Goal: Task Accomplishment & Management: Use online tool/utility

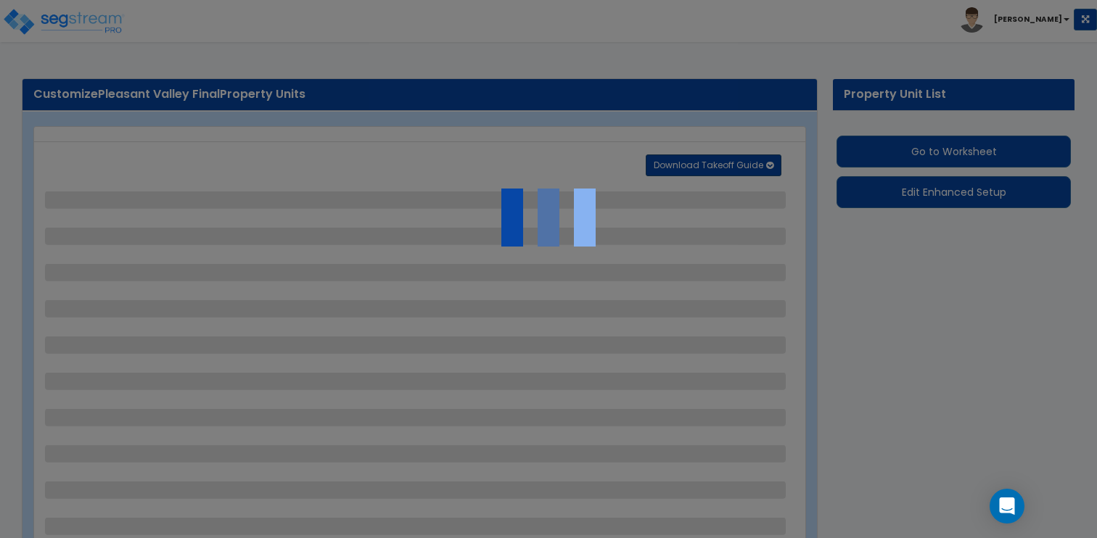
select select "1"
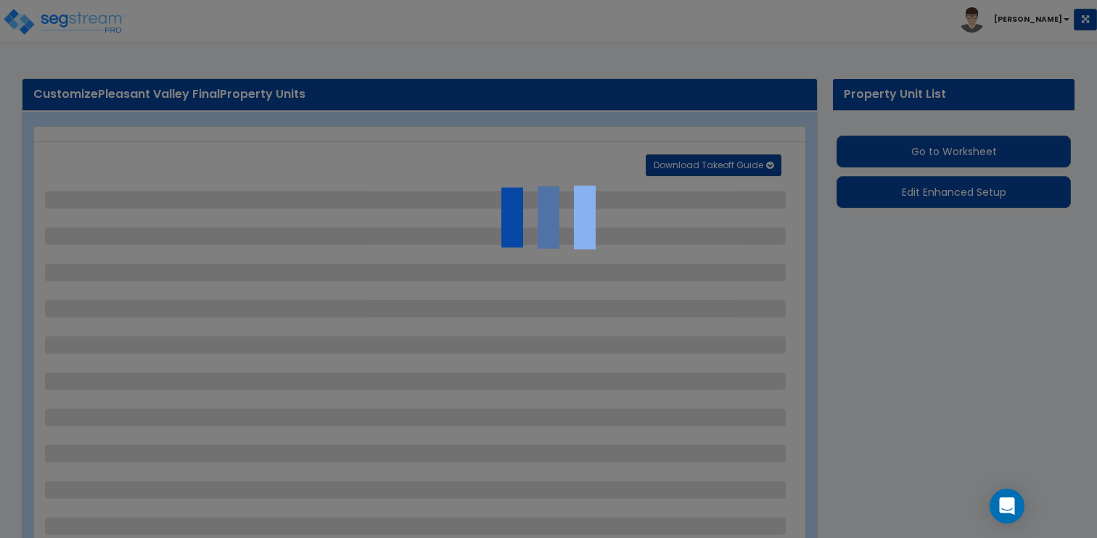
select select "1"
select select "4"
select select "2"
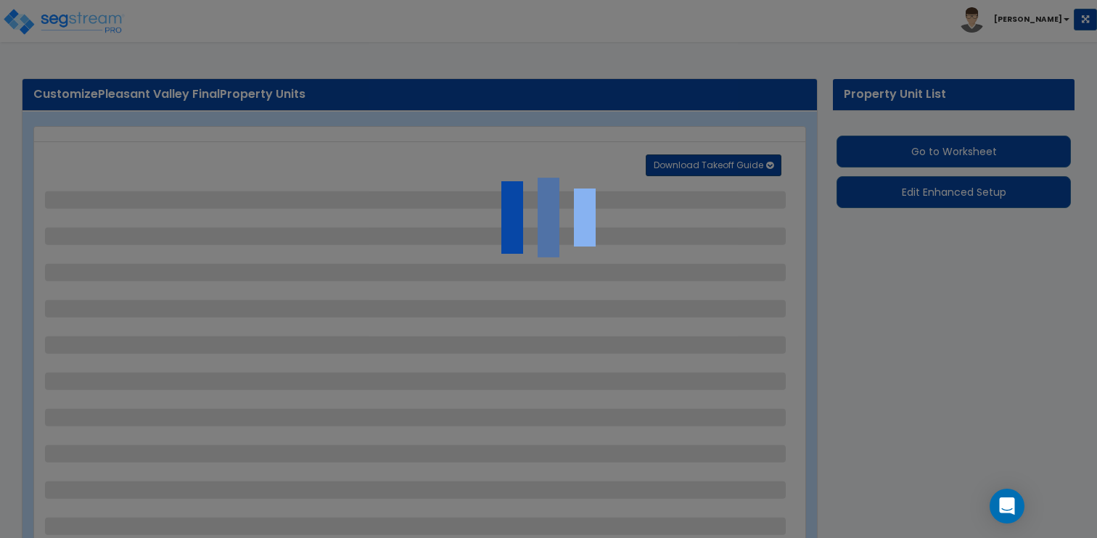
select select "4"
select select "2"
select select "3"
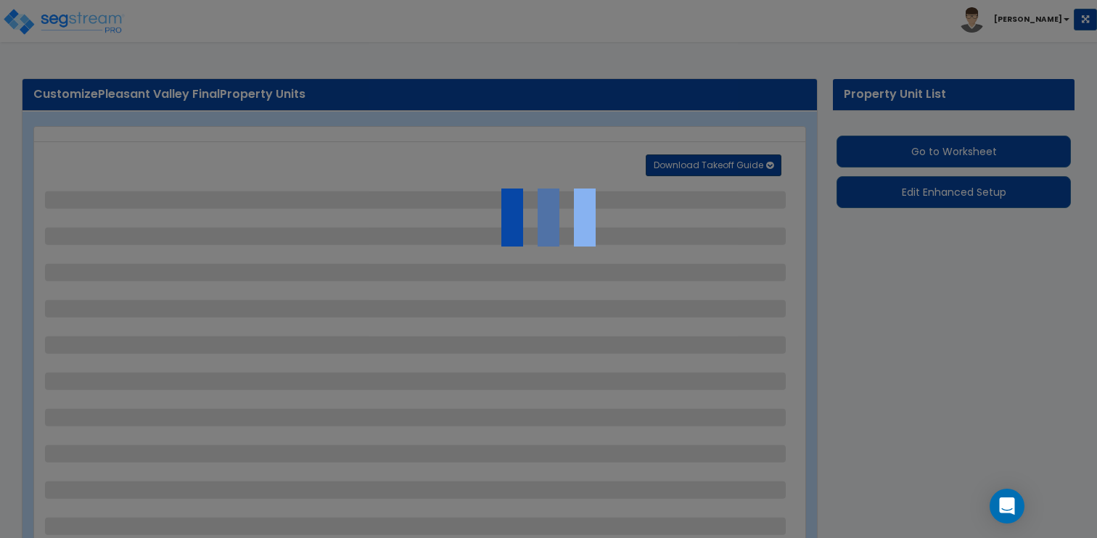
select select "2"
select select "1"
select select "2"
select select "1"
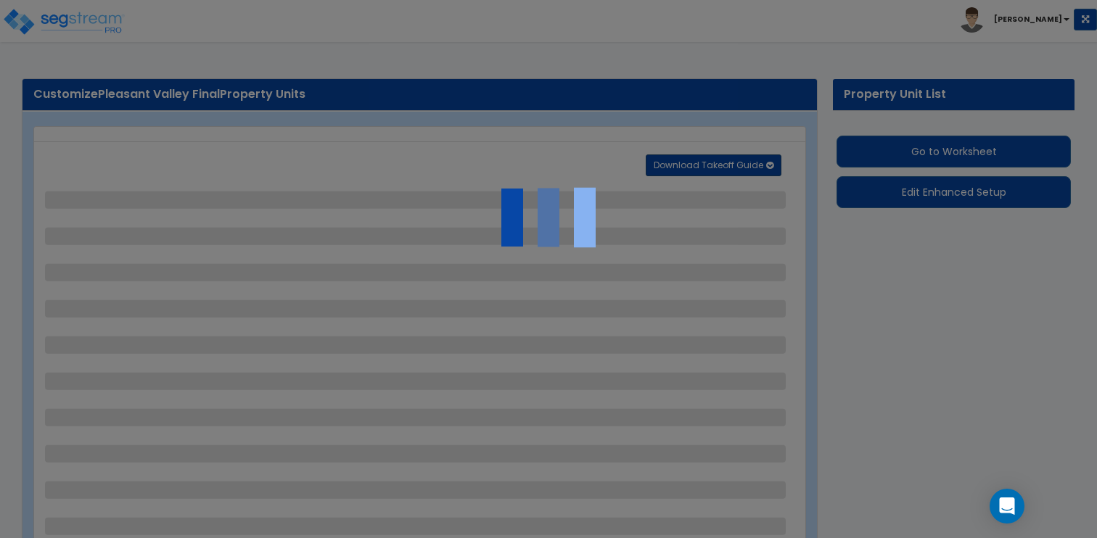
select select "1"
select select "2"
select select "1"
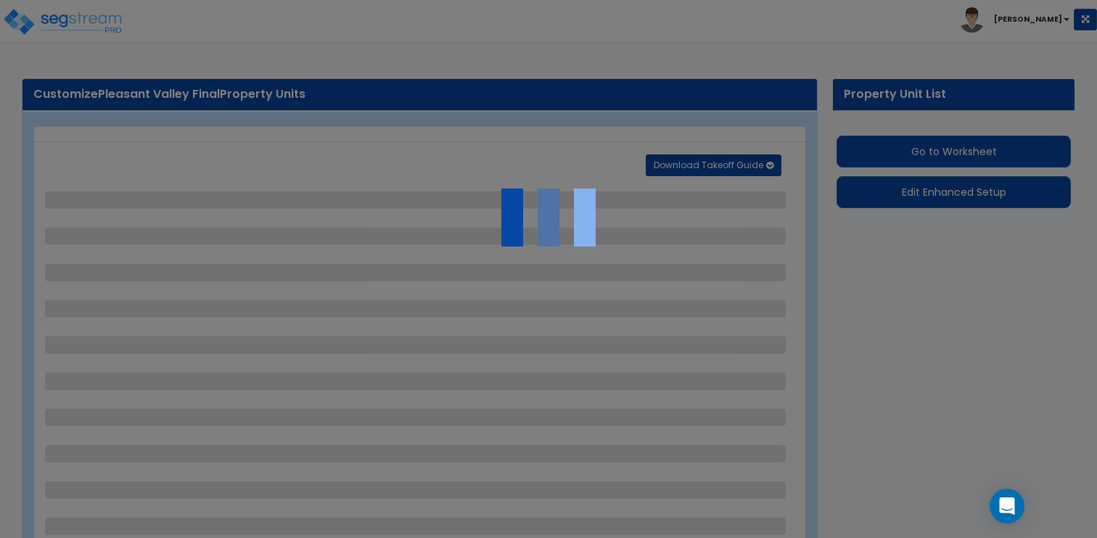
select select "3"
select select "1"
select select "2"
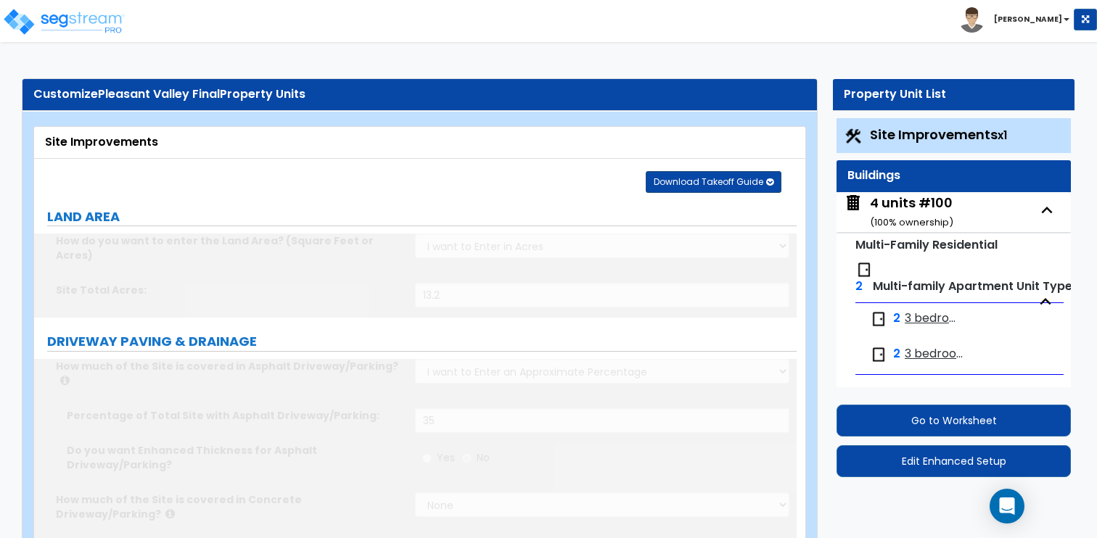
scroll to position [61, 0]
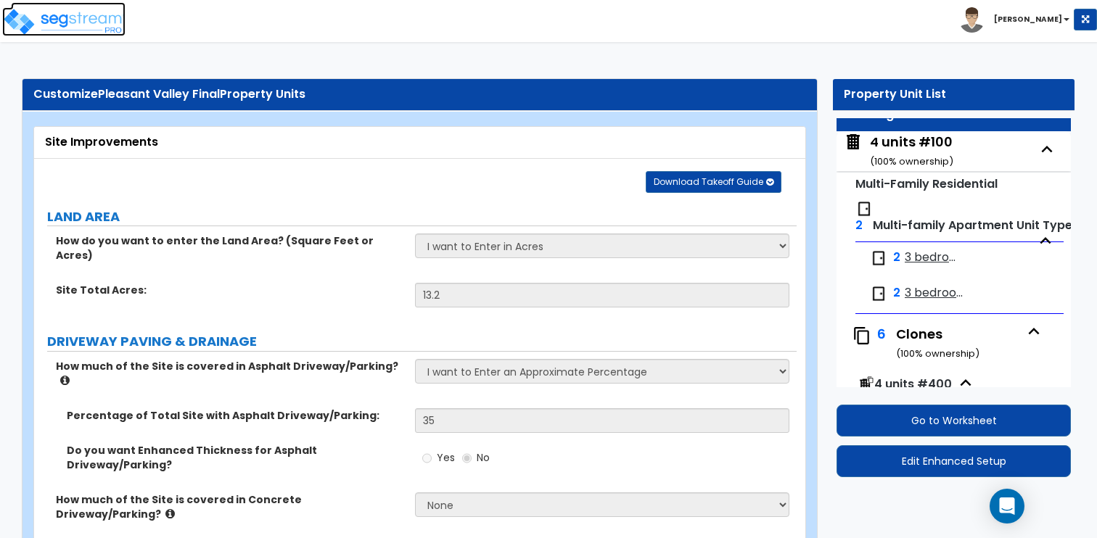
click at [85, 23] on img at bounding box center [63, 21] width 123 height 29
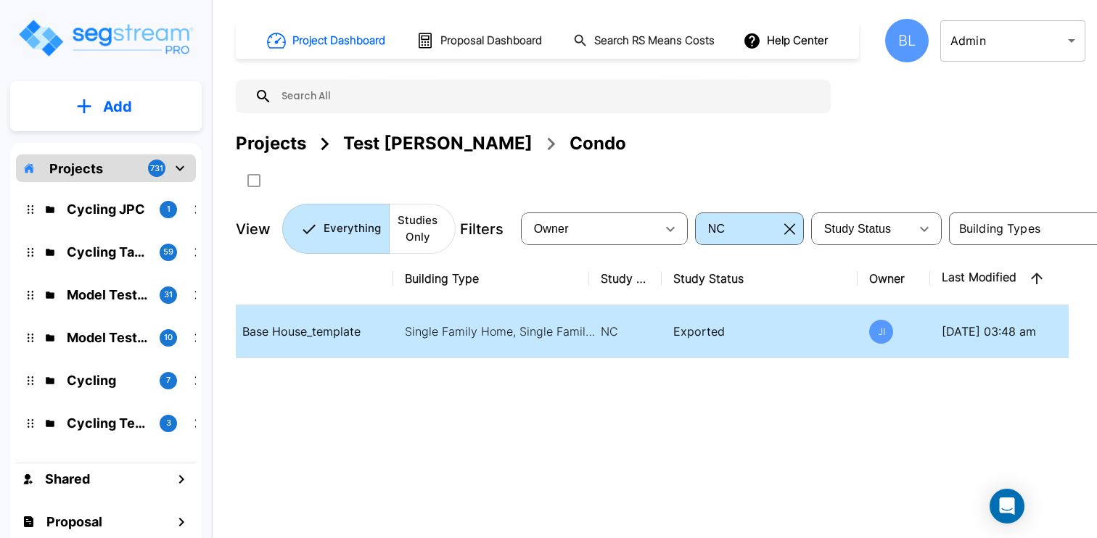
scroll to position [0, 176]
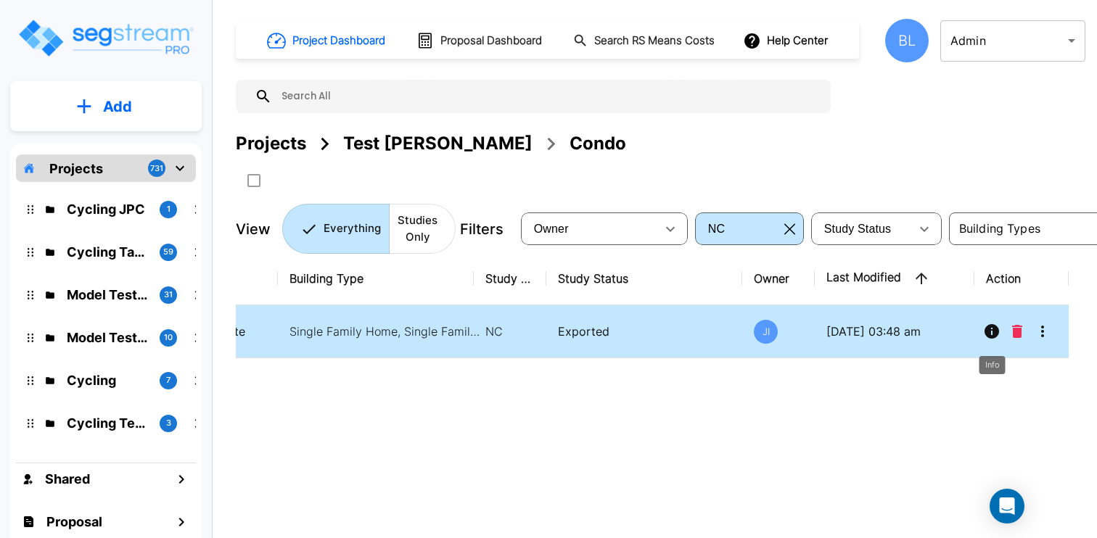
click at [990, 334] on icon "Info" at bounding box center [991, 331] width 15 height 15
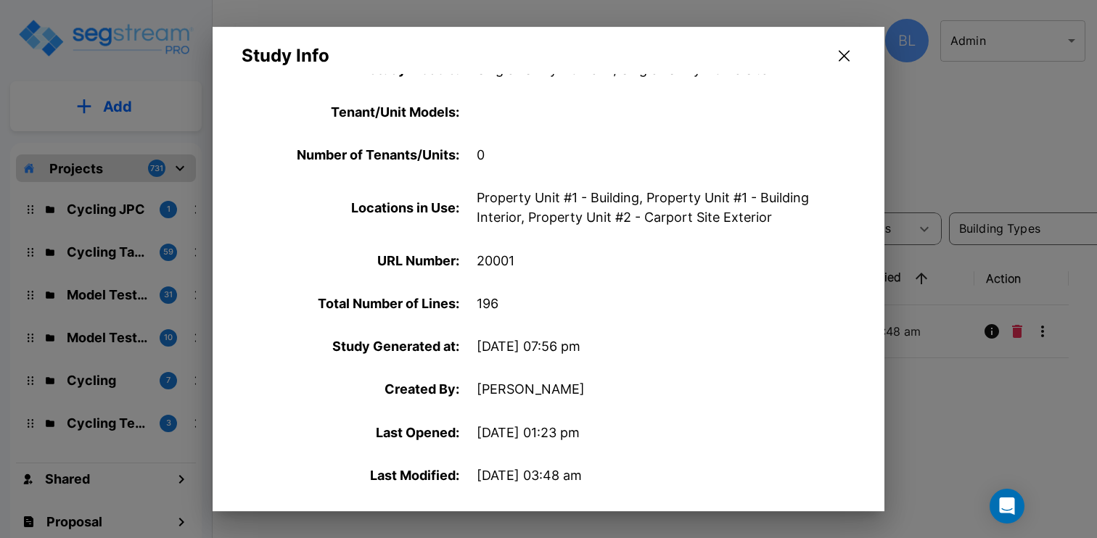
scroll to position [511, 0]
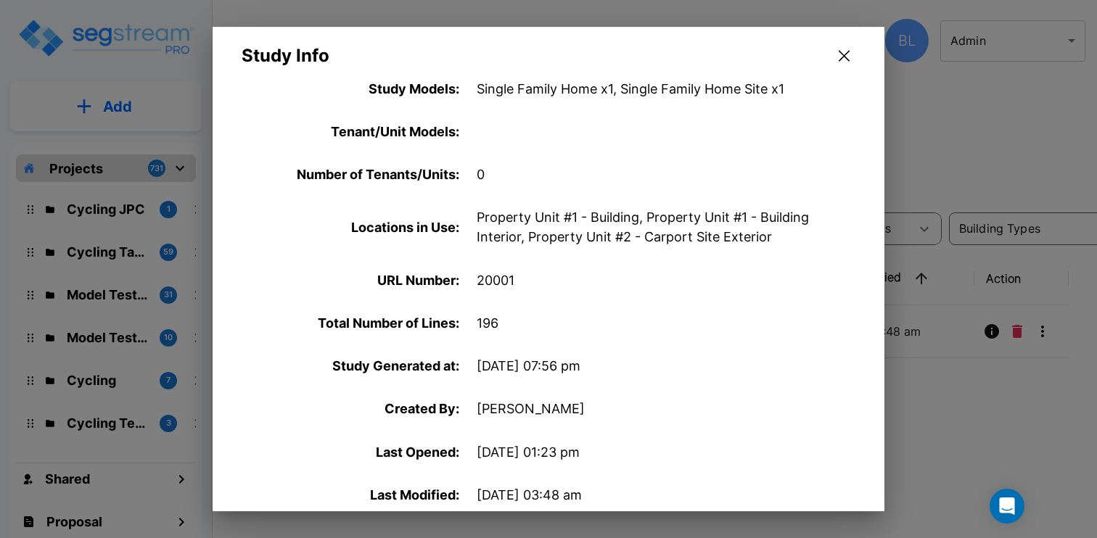
click at [845, 54] on icon "button" at bounding box center [844, 56] width 11 height 11
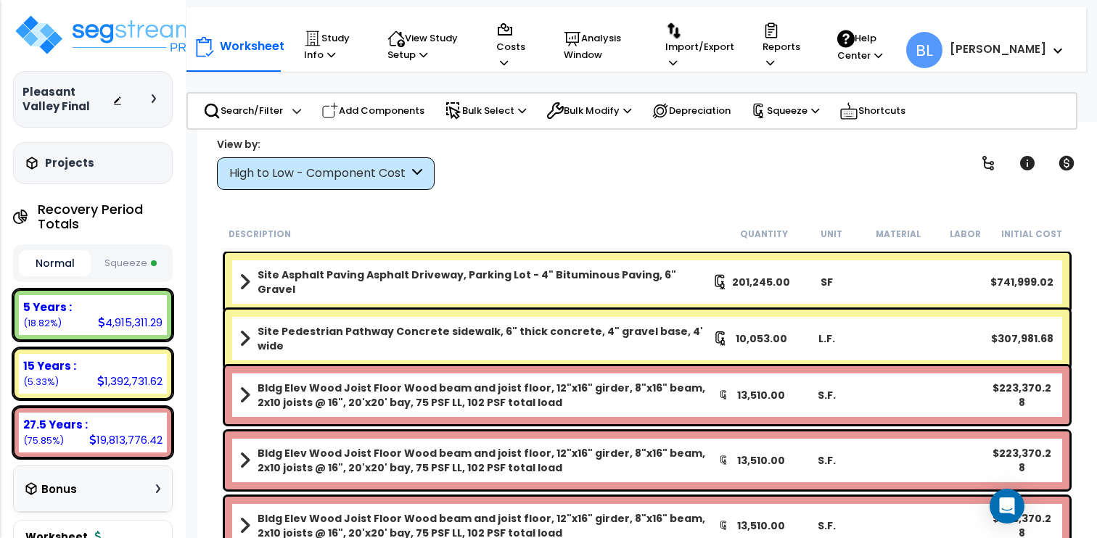
click at [233, 284] on div "Site Asphalt Paving Asphalt Driveway, Parking Lot - 4" Bituminous Paving, 6" Gr…" at bounding box center [647, 282] width 844 height 58
click at [253, 275] on link "Site Asphalt Paving Asphalt Driveway, Parking Lot - 4" Bituminous Paving, 6" Gr…" at bounding box center [483, 282] width 489 height 29
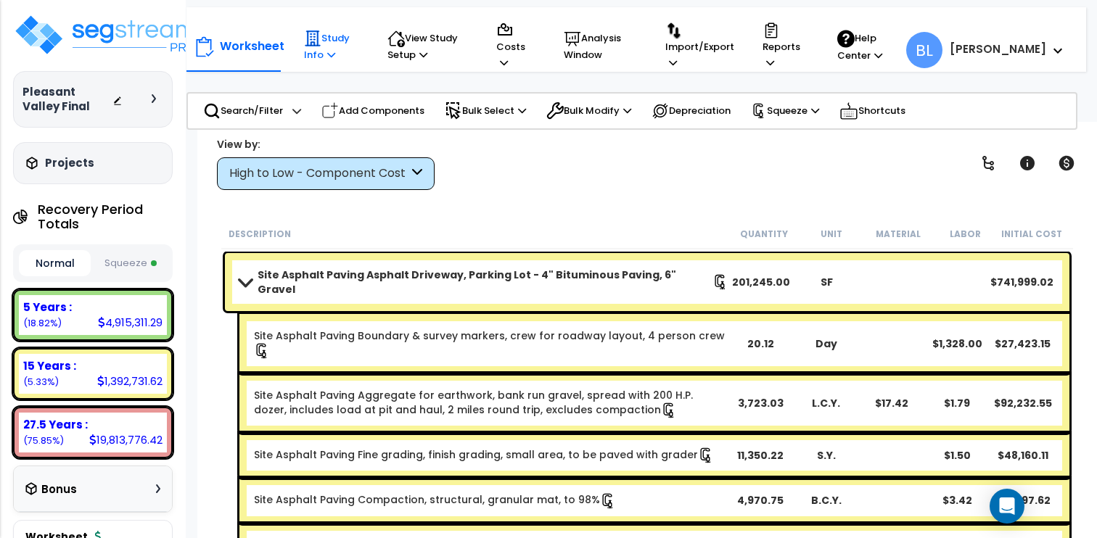
click at [348, 46] on p "Study Info" at bounding box center [332, 46] width 56 height 33
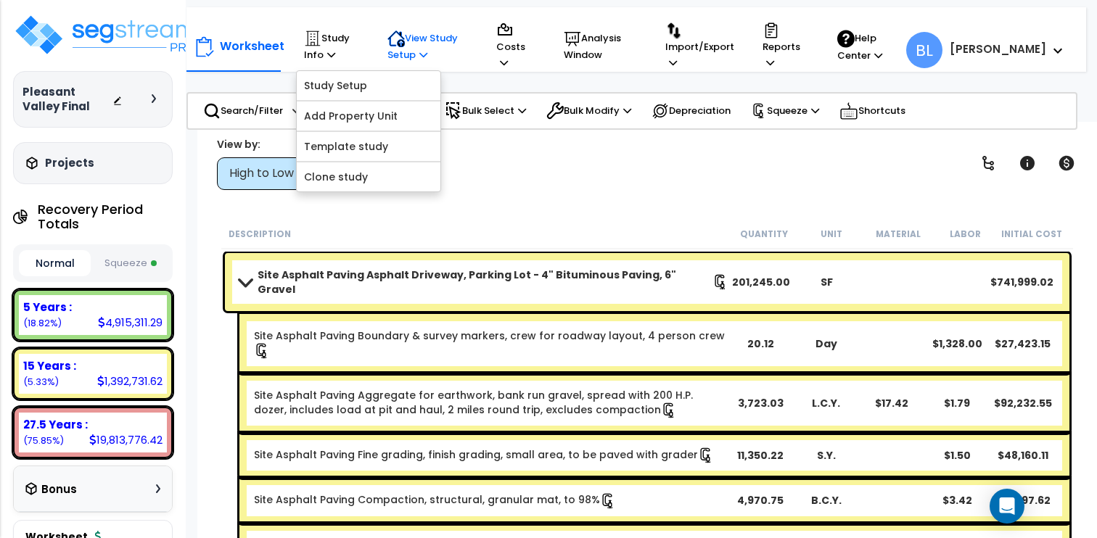
click at [421, 53] on p "View Study Setup" at bounding box center [427, 46] width 81 height 33
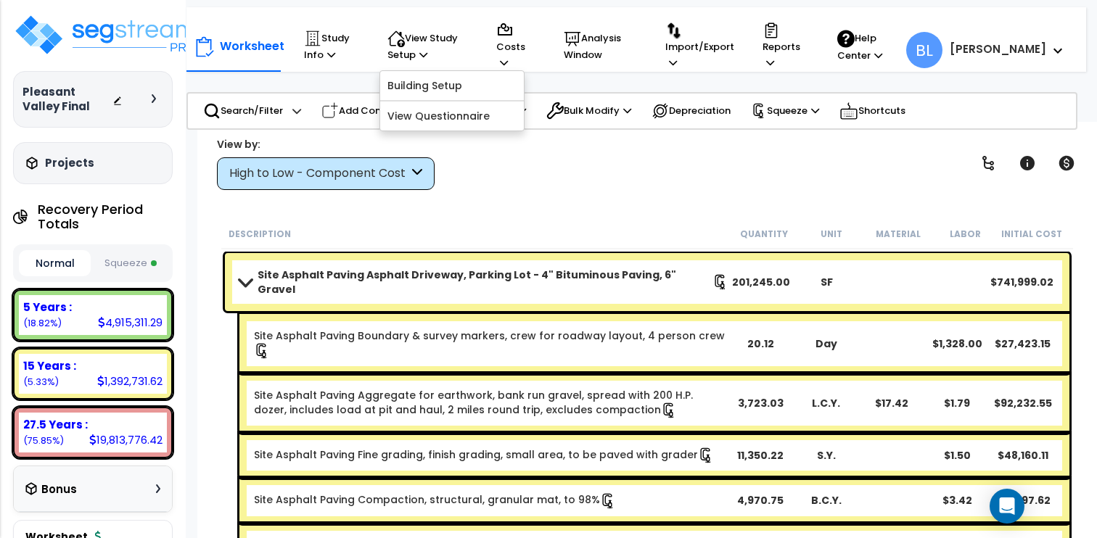
click at [155, 100] on icon at bounding box center [154, 98] width 4 height 9
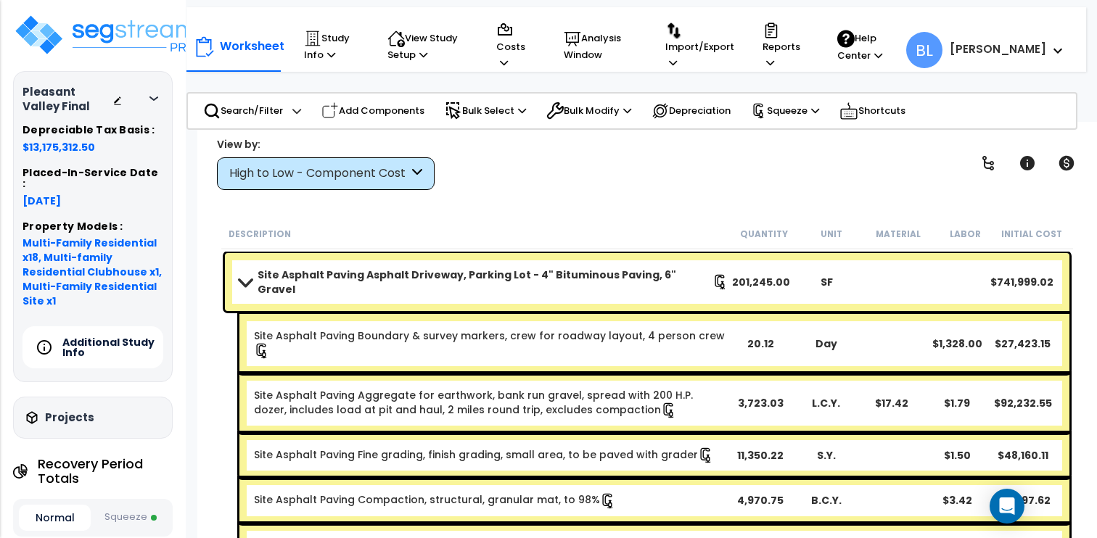
drag, startPoint x: 58, startPoint y: 105, endPoint x: 22, endPoint y: 94, distance: 37.2
click at [22, 94] on h3 "Pleasant Valley Final" at bounding box center [67, 99] width 90 height 29
copy h3 "Pleasant Valley Final"
click at [92, 26] on img at bounding box center [107, 35] width 189 height 44
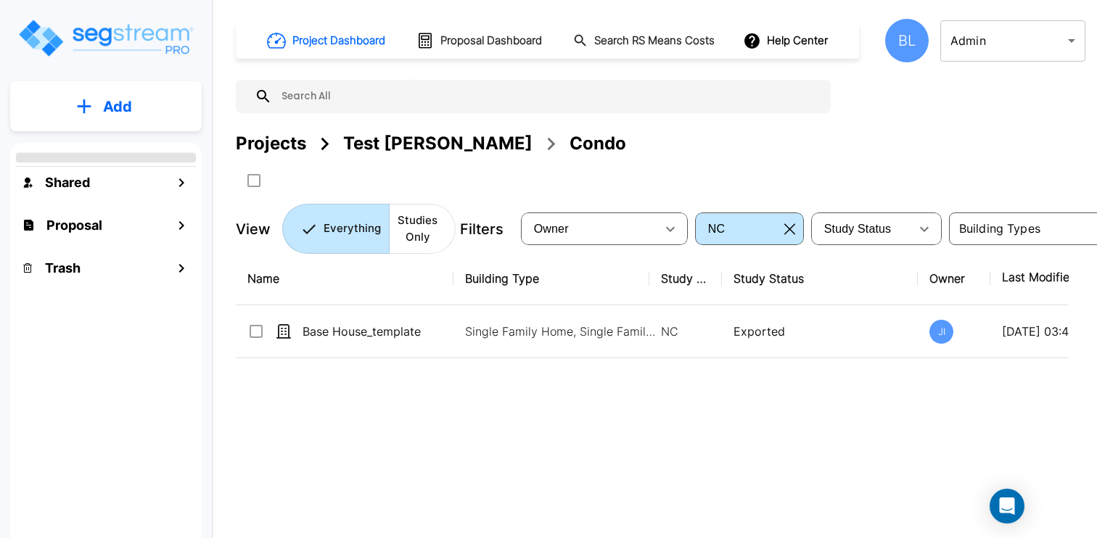
click at [398, 104] on input "text" at bounding box center [547, 96] width 551 height 33
paste input "Pleasant Valley Final"
type input "Pleasant Valley Final"
